Goal: Check status: Check status

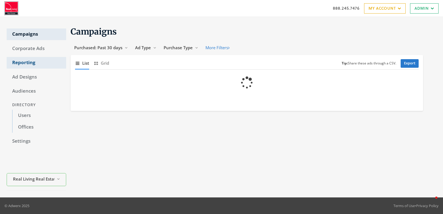
click at [20, 61] on link "Reporting" at bounding box center [37, 63] width 60 height 12
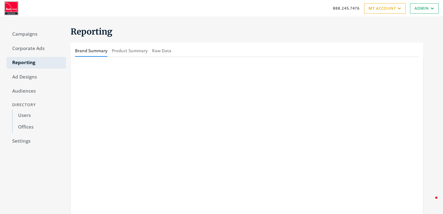
scroll to position [16, 0]
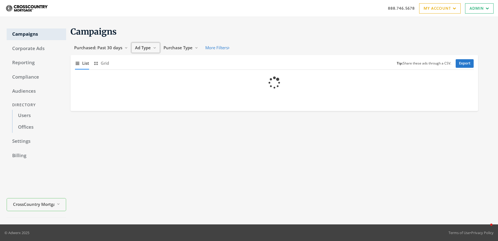
click at [139, 46] on span "Ad Type" at bounding box center [143, 48] width 16 height 6
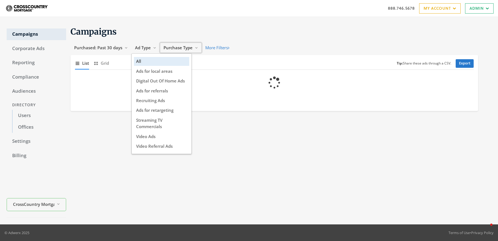
click at [182, 44] on button "Purchase Type Reveal list of Purchase Type" at bounding box center [181, 48] width 42 height 10
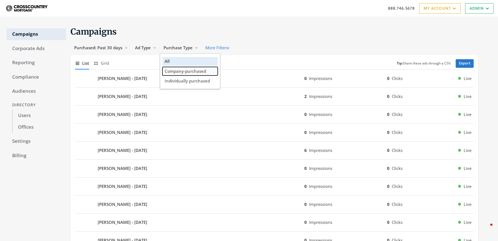
click at [180, 74] on button "Company-purchased" at bounding box center [190, 71] width 55 height 9
click at [188, 47] on span "Purchase Type" at bounding box center [178, 48] width 29 height 6
click at [174, 68] on span "Company-purchased" at bounding box center [186, 71] width 42 height 6
click at [245, 45] on div "Purchased: Past 30 days Reveal list of Purchased: Past 30 days Ad Type Reveal l…" at bounding box center [277, 48] width 412 height 10
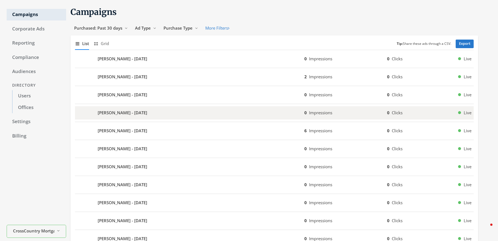
scroll to position [22, 0]
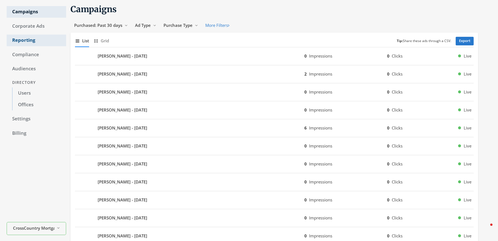
click at [27, 42] on link "Reporting" at bounding box center [37, 41] width 60 height 12
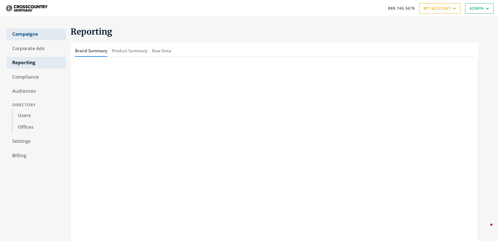
click at [29, 29] on link "Campaigns" at bounding box center [37, 35] width 60 height 12
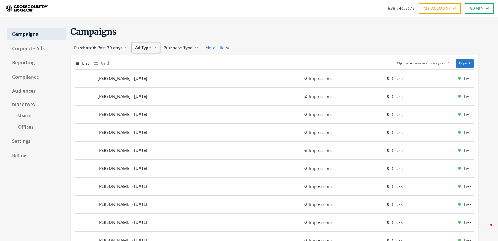
click at [147, 45] on button "Ad Type Reveal list of Ad Type" at bounding box center [146, 48] width 29 height 10
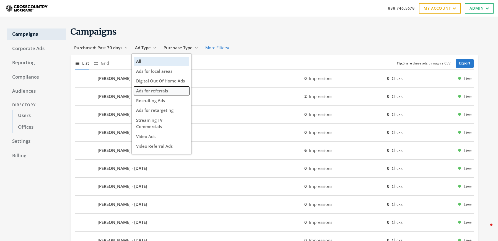
click at [160, 87] on button "Ads for referrals" at bounding box center [161, 91] width 55 height 9
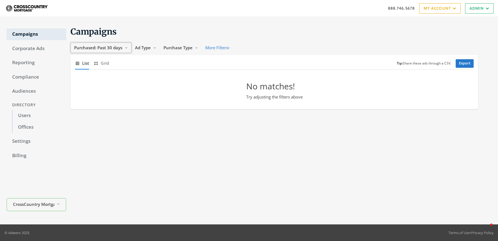
click at [112, 48] on span "Purchased: Past 30 days" at bounding box center [98, 48] width 48 height 6
click at [89, 103] on button "All Time" at bounding box center [92, 100] width 39 height 9
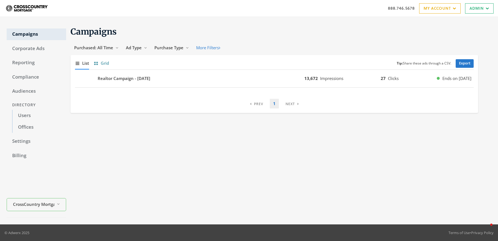
click at [107, 64] on span "Grid" at bounding box center [105, 63] width 8 height 6
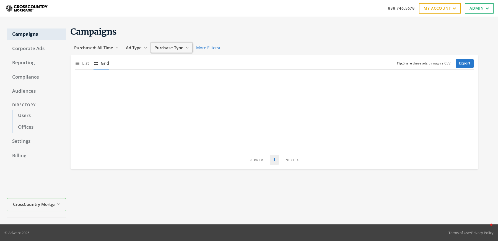
click at [175, 43] on button "Purchase Type Reveal list of Purchase Type" at bounding box center [172, 48] width 42 height 10
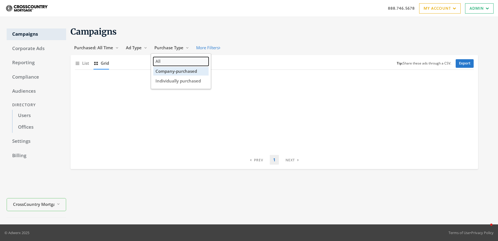
click at [160, 60] on span "All" at bounding box center [158, 61] width 5 height 6
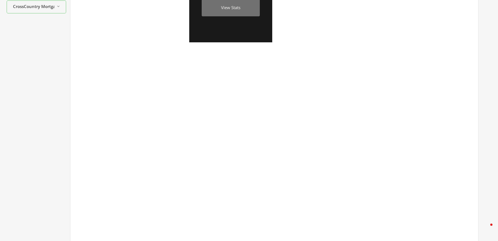
scroll to position [310, 0]
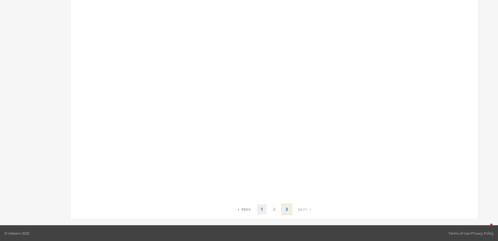
click at [284, 209] on link "3" at bounding box center [286, 210] width 9 height 10
